Goal: Task Accomplishment & Management: Manage account settings

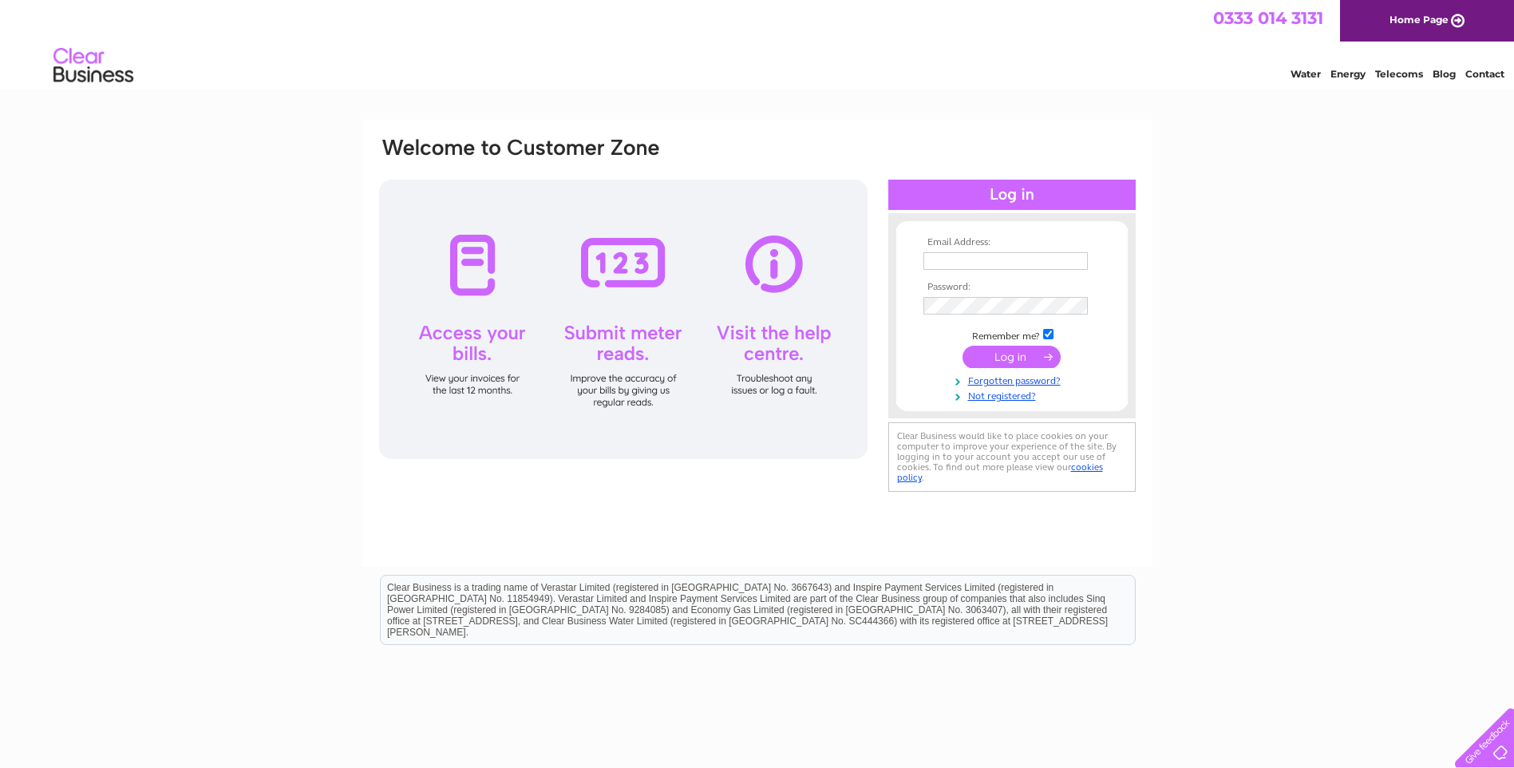
type input "zoe.lyburn@btopenworld.com"
click at [1001, 357] on input "submit" at bounding box center [1011, 356] width 98 height 22
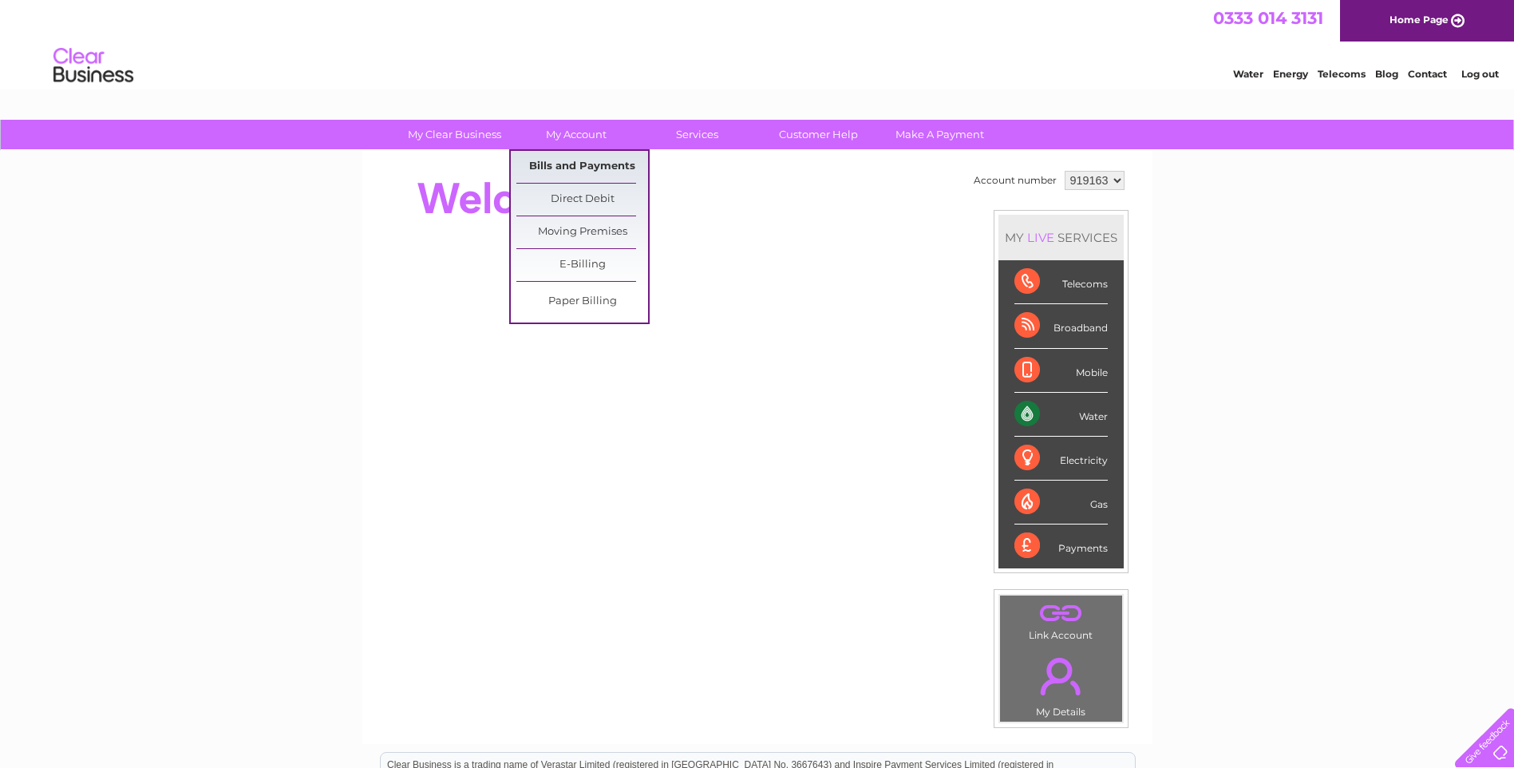
click at [582, 170] on link "Bills and Payments" at bounding box center [582, 167] width 132 height 32
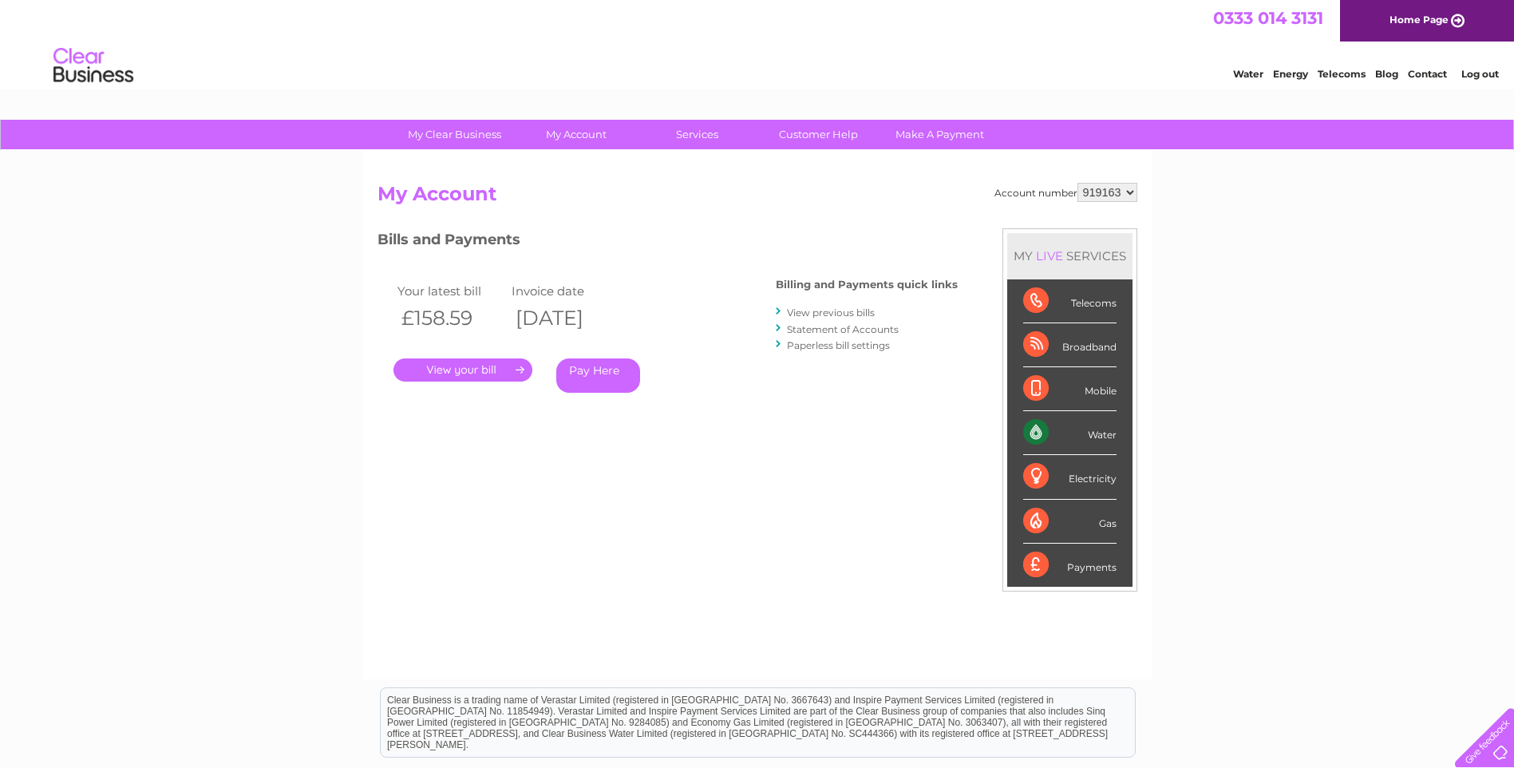
click at [464, 366] on link "." at bounding box center [462, 369] width 139 height 23
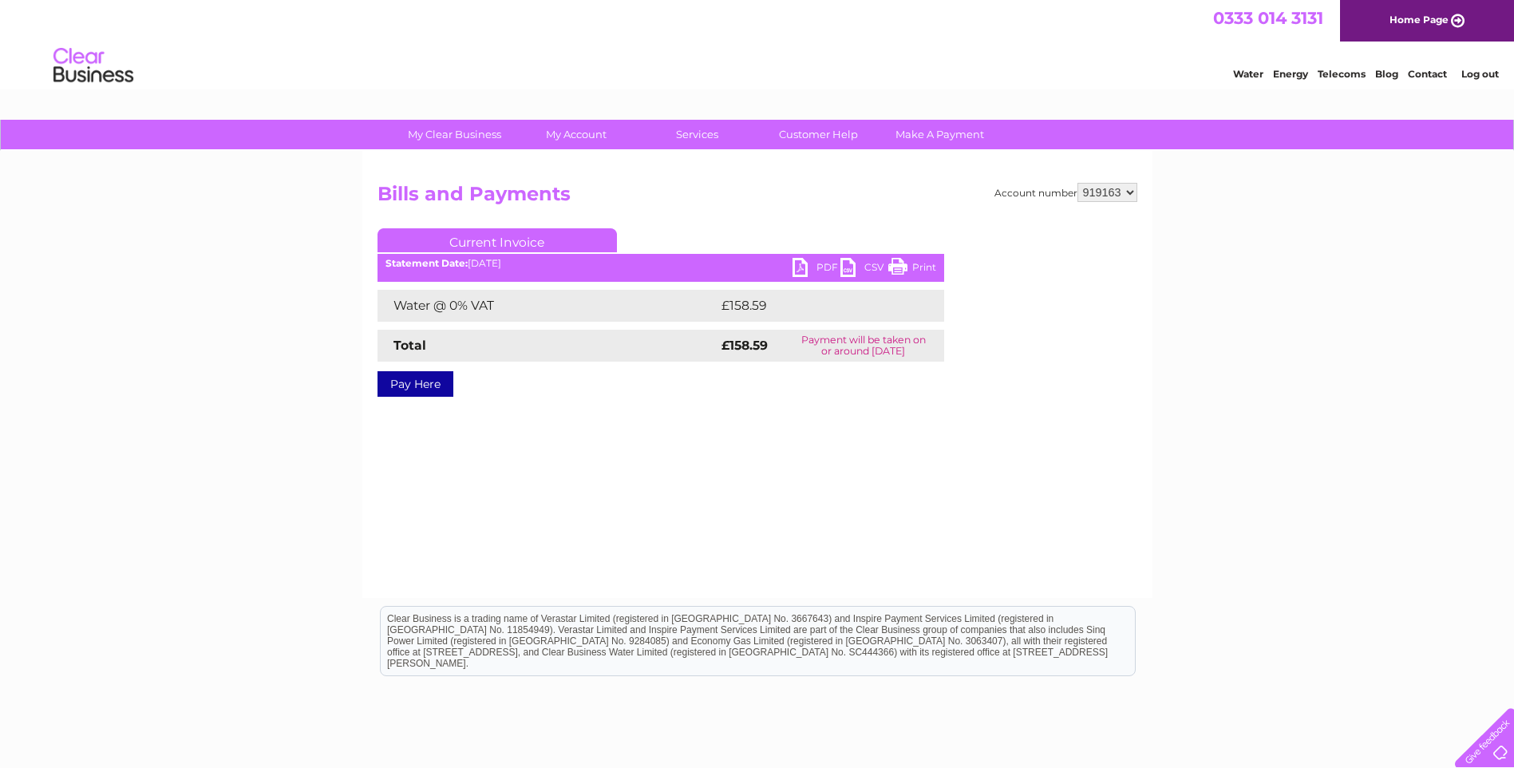
click at [801, 266] on link "PDF" at bounding box center [816, 269] width 48 height 23
click at [799, 272] on link "PDF" at bounding box center [816, 269] width 48 height 23
click at [1126, 190] on select "919163 919164 919165 919166" at bounding box center [1107, 192] width 60 height 19
select select "919166"
click at [1077, 183] on select "919163 919164 919165 919166" at bounding box center [1107, 192] width 60 height 19
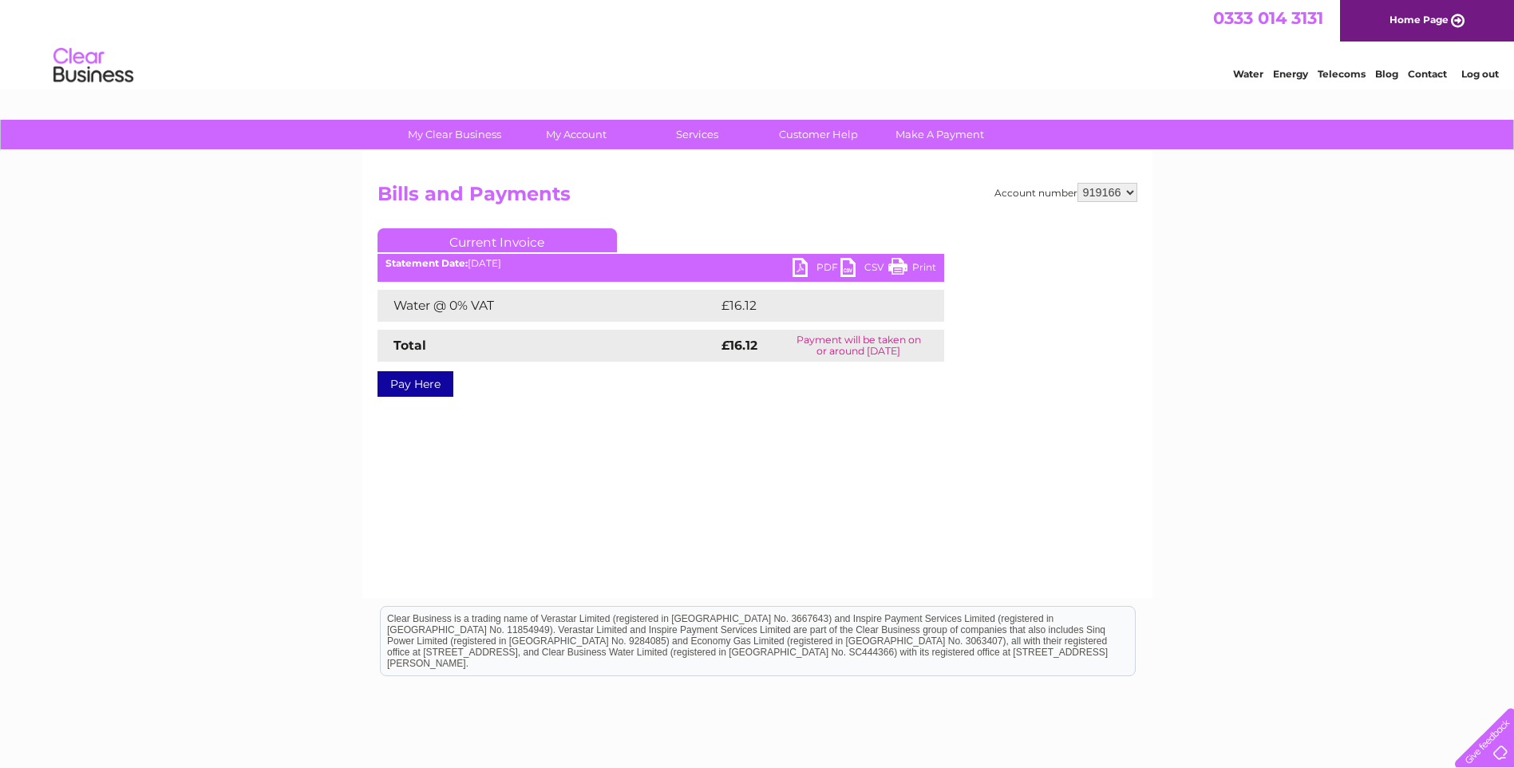
click at [799, 266] on link "PDF" at bounding box center [816, 269] width 48 height 23
